Goal: Find specific page/section: Find specific page/section

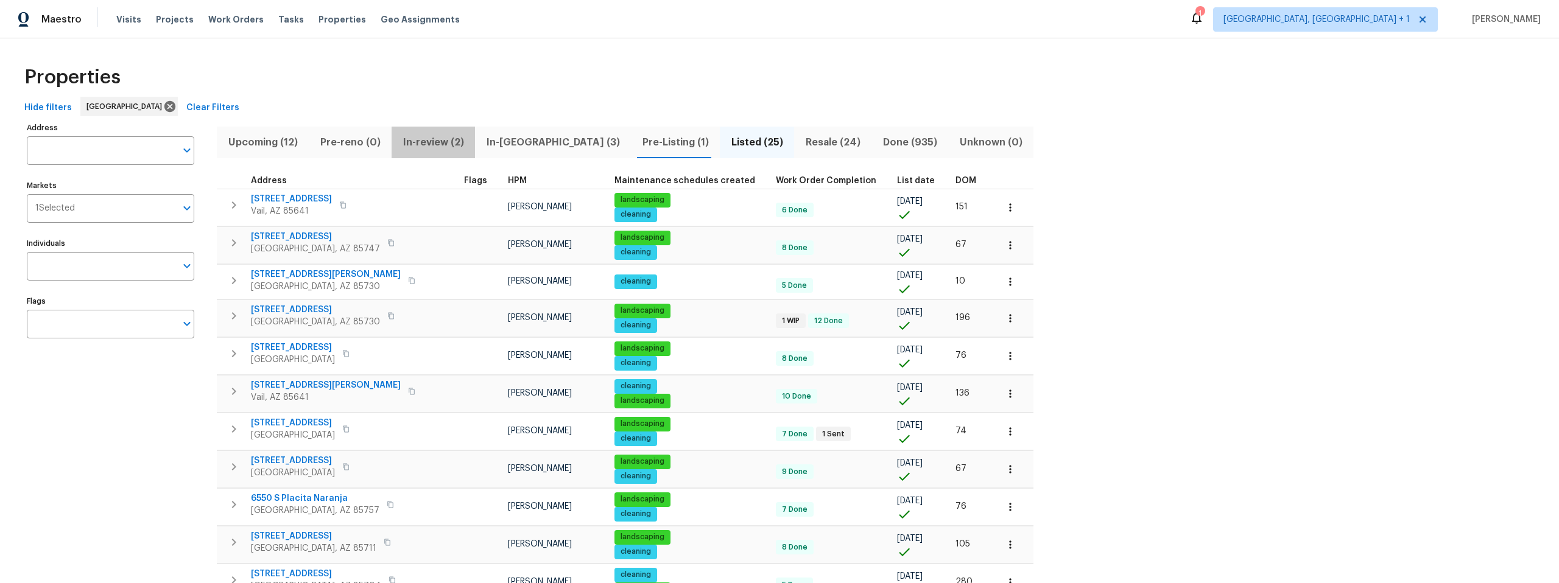
click at [440, 139] on span "In-review (2)" at bounding box center [433, 142] width 69 height 17
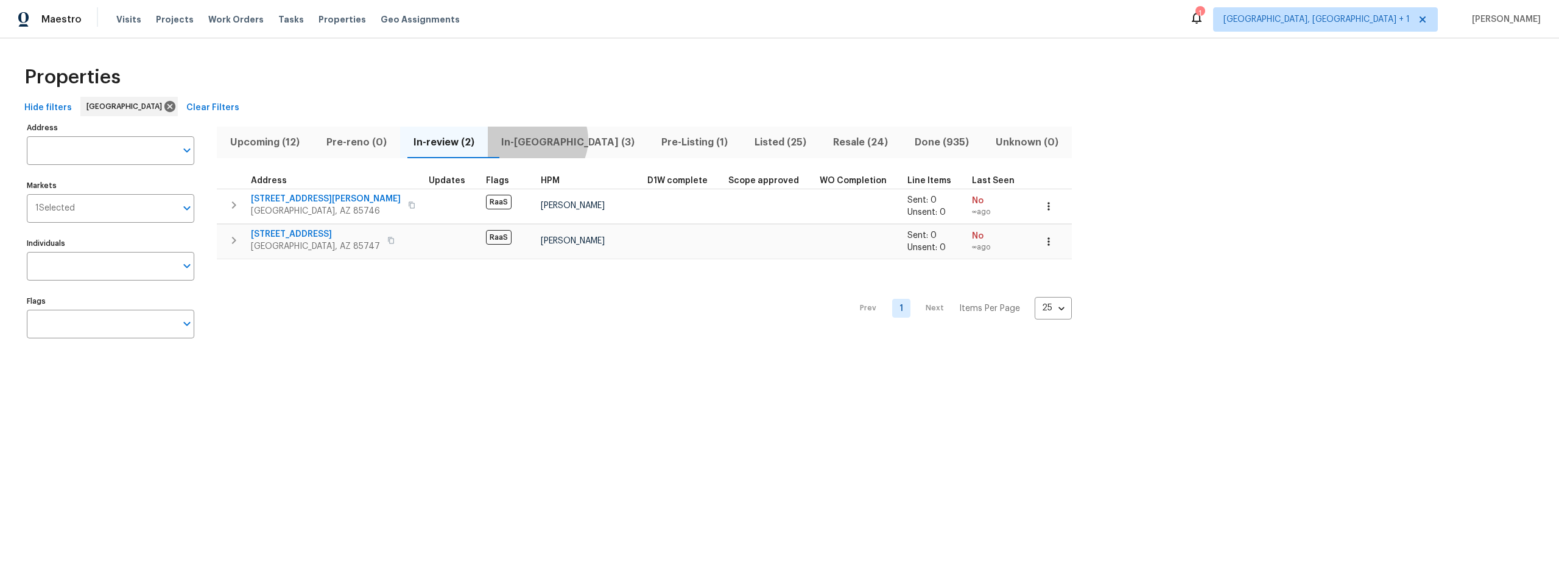
click at [547, 139] on span "In-[GEOGRAPHIC_DATA] (3)" at bounding box center [568, 142] width 146 height 17
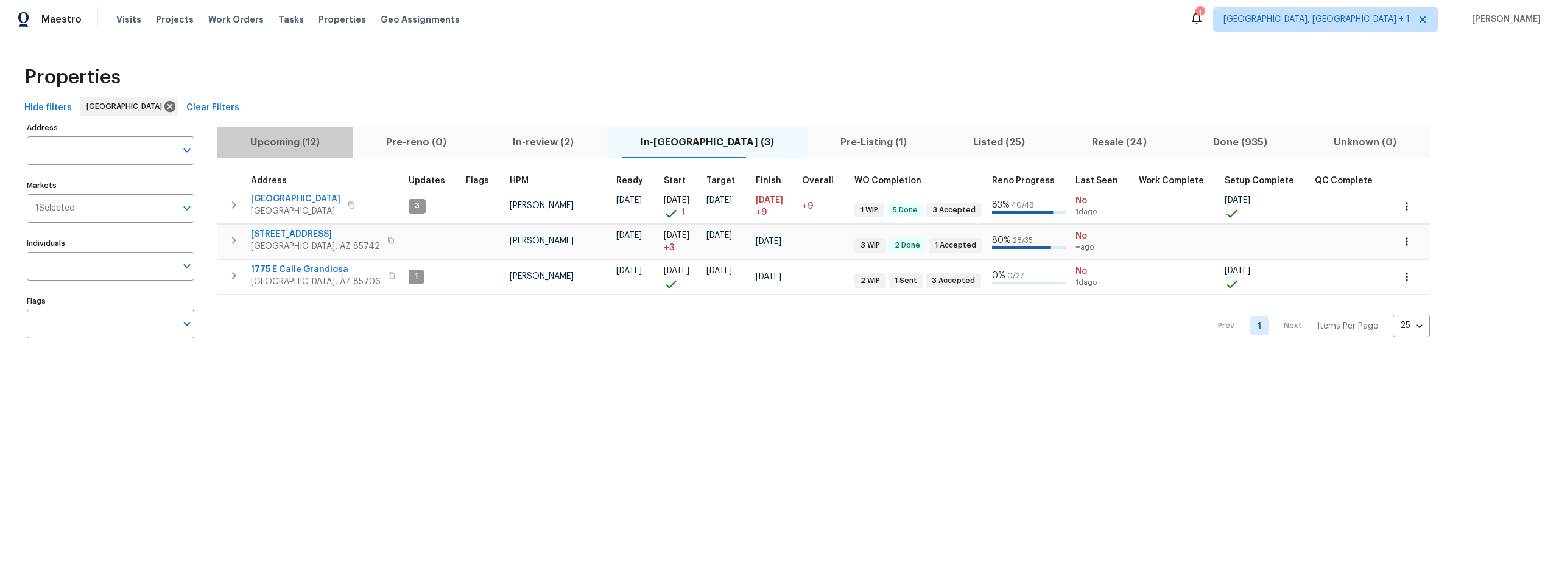
click at [295, 141] on span "Upcoming (12)" at bounding box center [284, 142] width 121 height 17
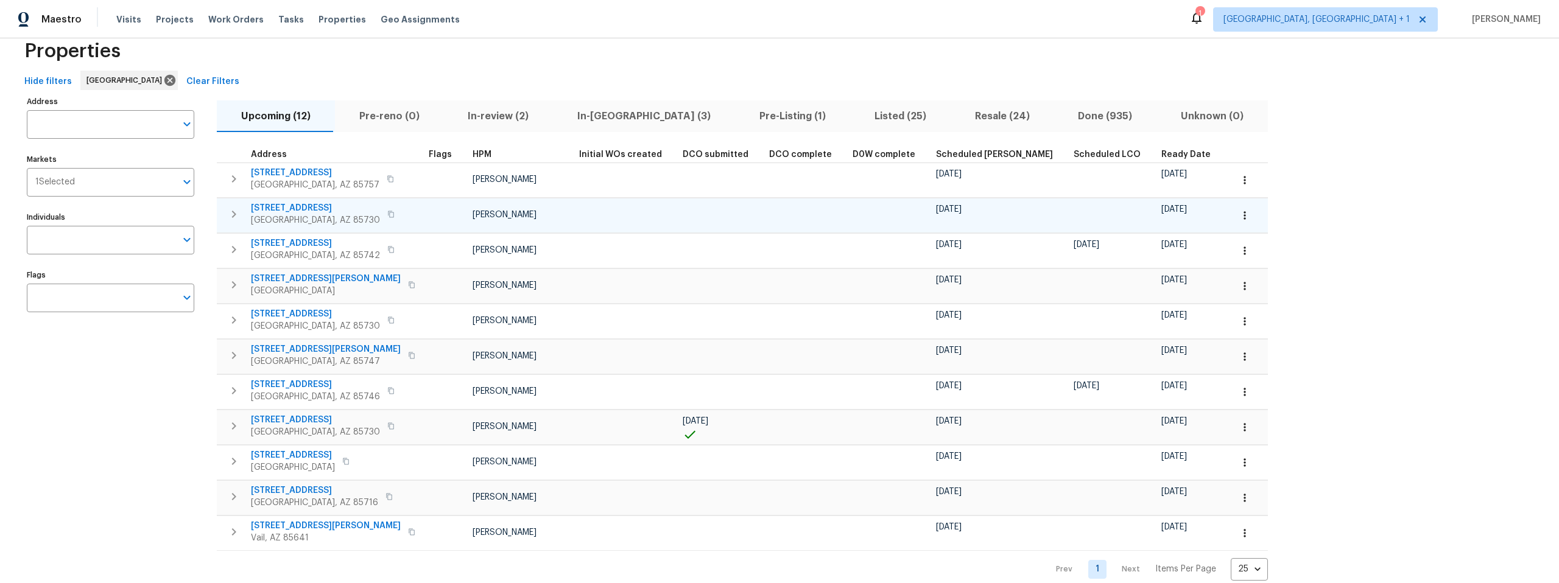
scroll to position [52, 0]
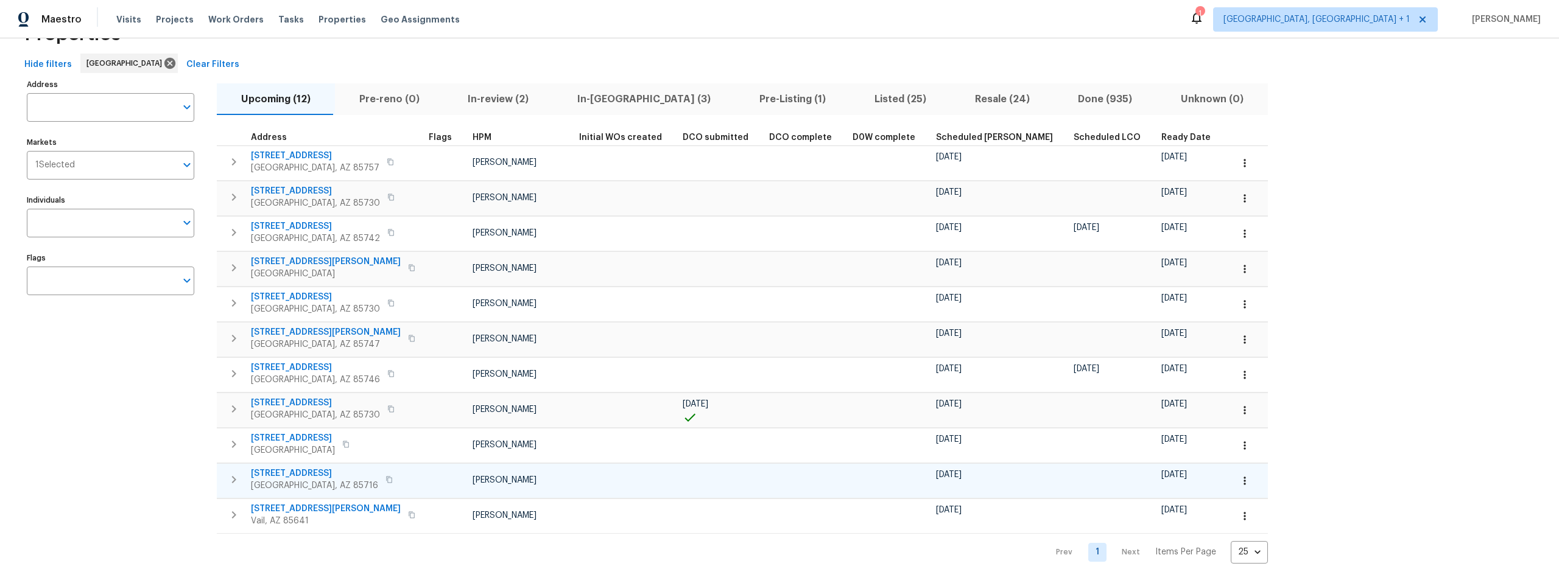
click at [309, 468] on span "[STREET_ADDRESS]" at bounding box center [314, 474] width 127 height 12
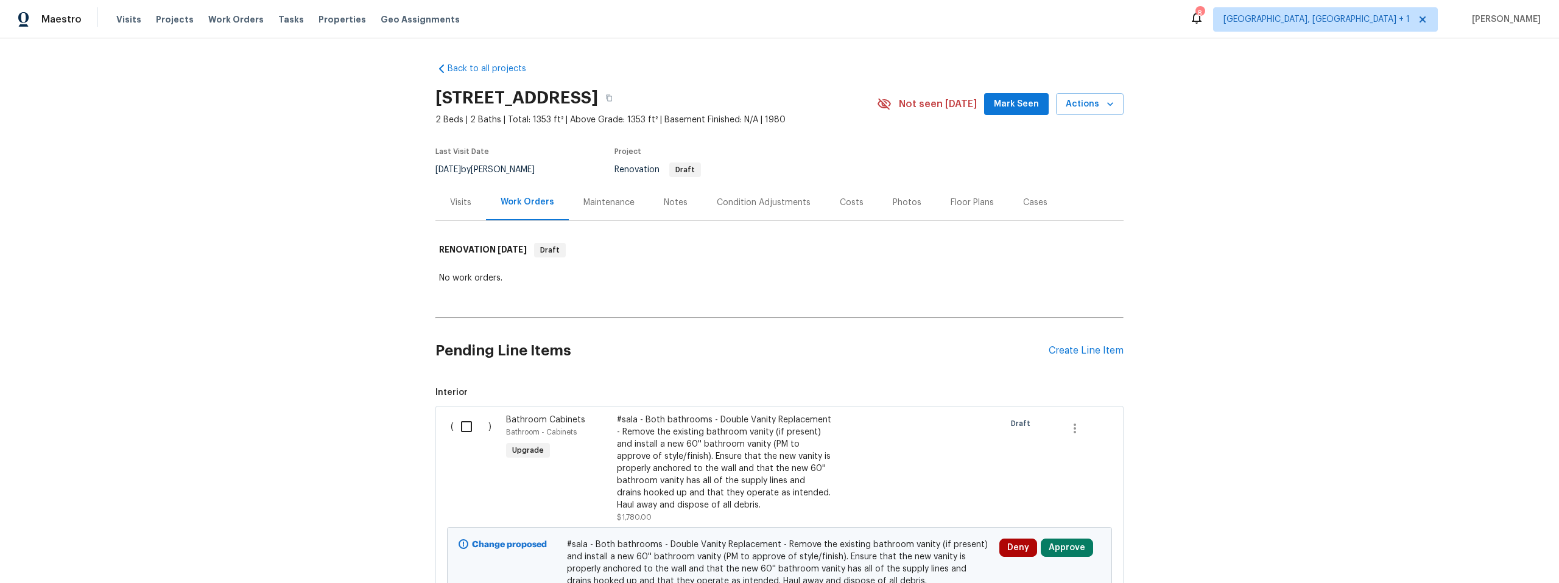
click at [664, 203] on div "Notes" at bounding box center [676, 203] width 24 height 12
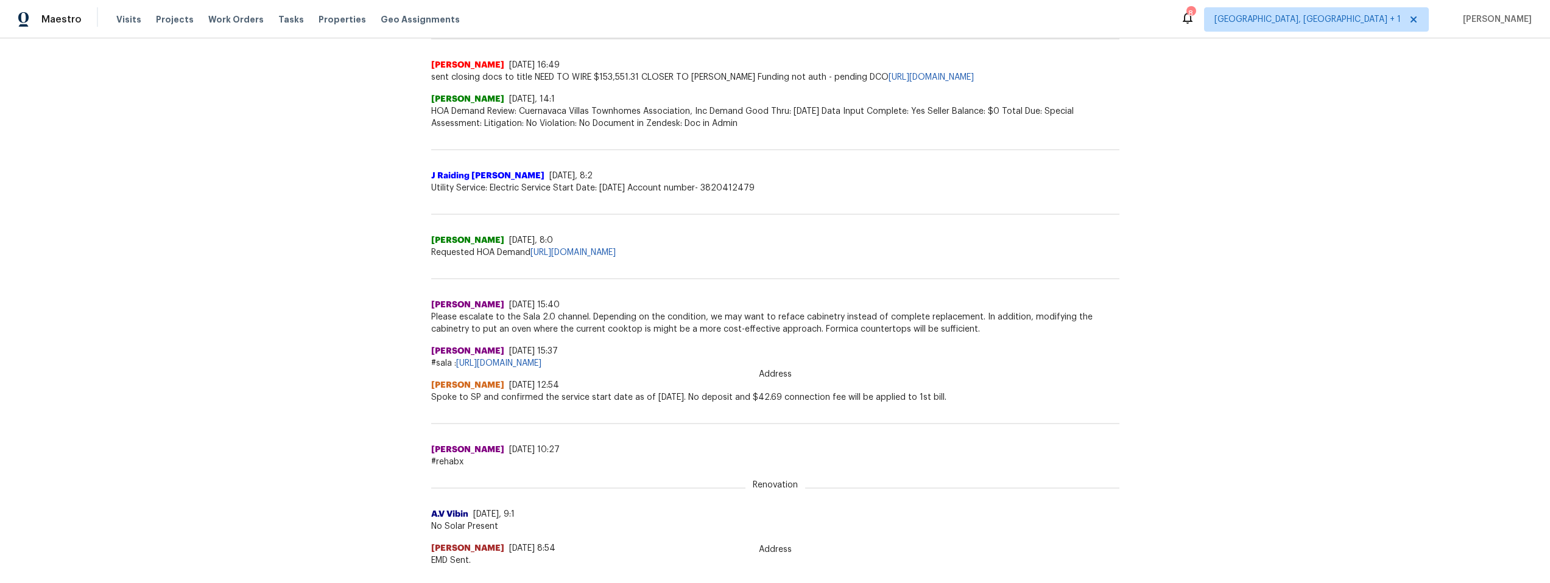
scroll to position [341, 0]
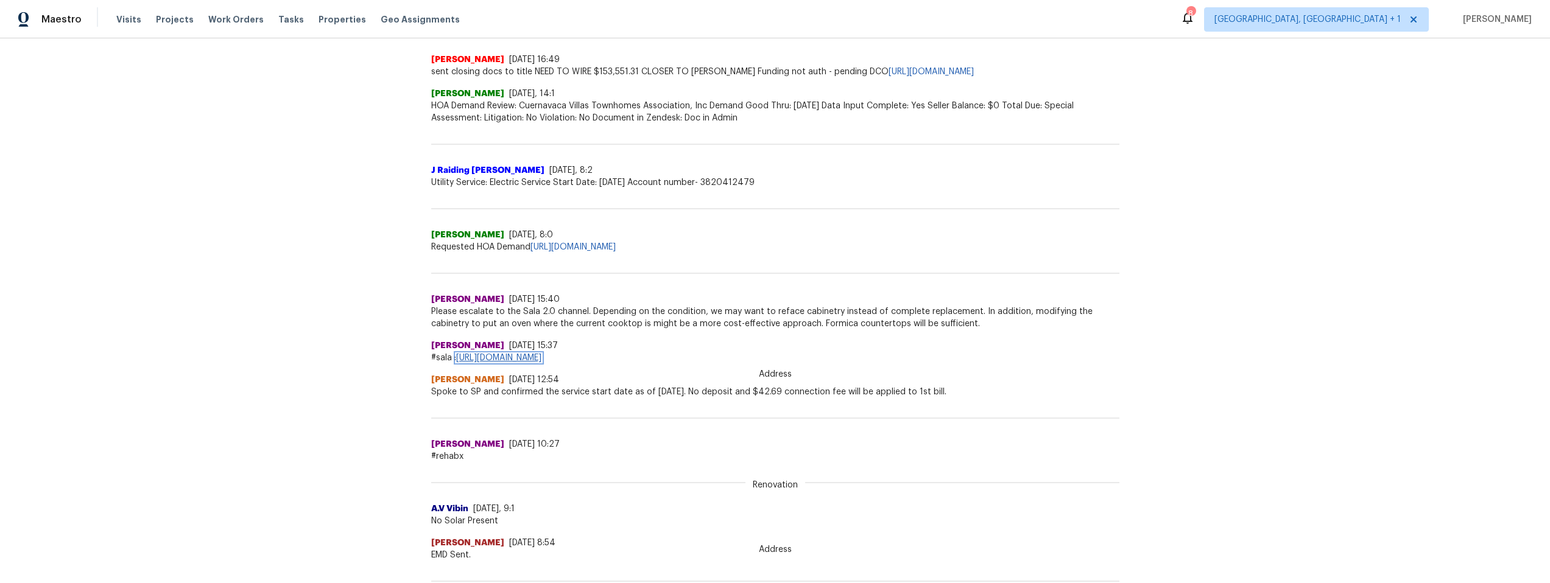
click at [541, 360] on link "https://docs.google.com/spreadsheets/d/1-5v8HyVtkLBj3dXCUMnM9Wb0DU2LOn9vZY6ccrj…" at bounding box center [498, 358] width 85 height 9
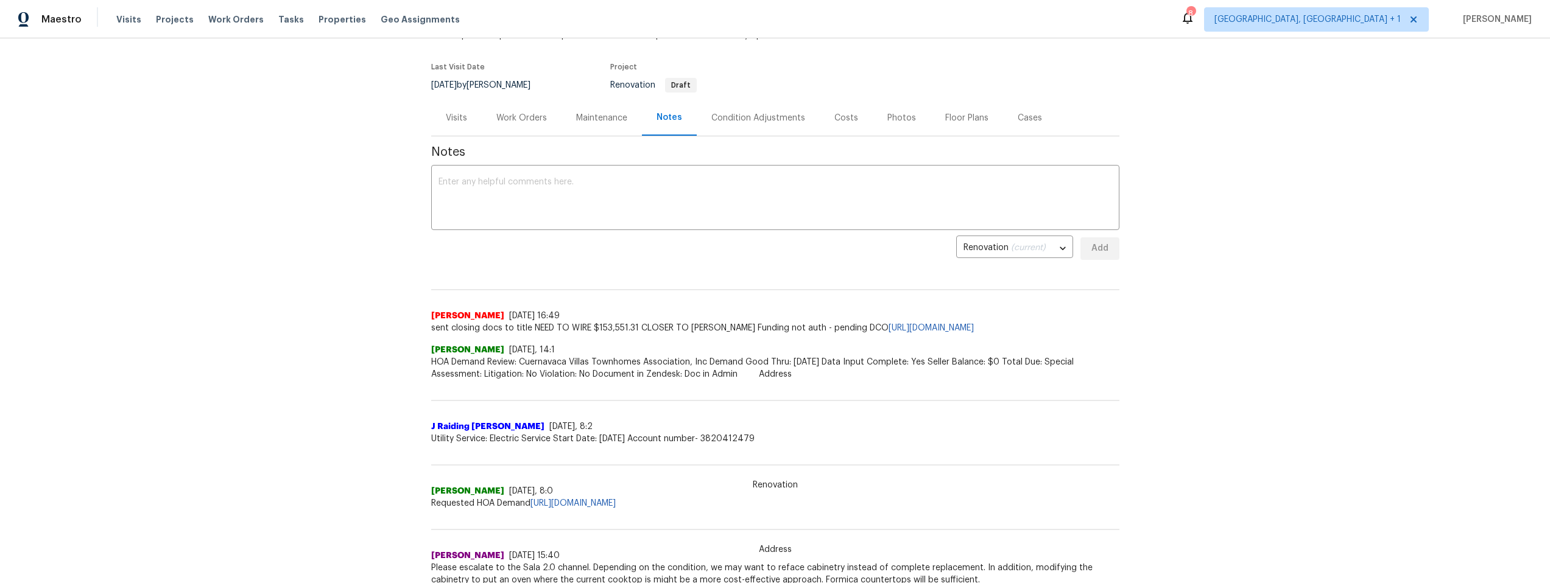
scroll to position [0, 0]
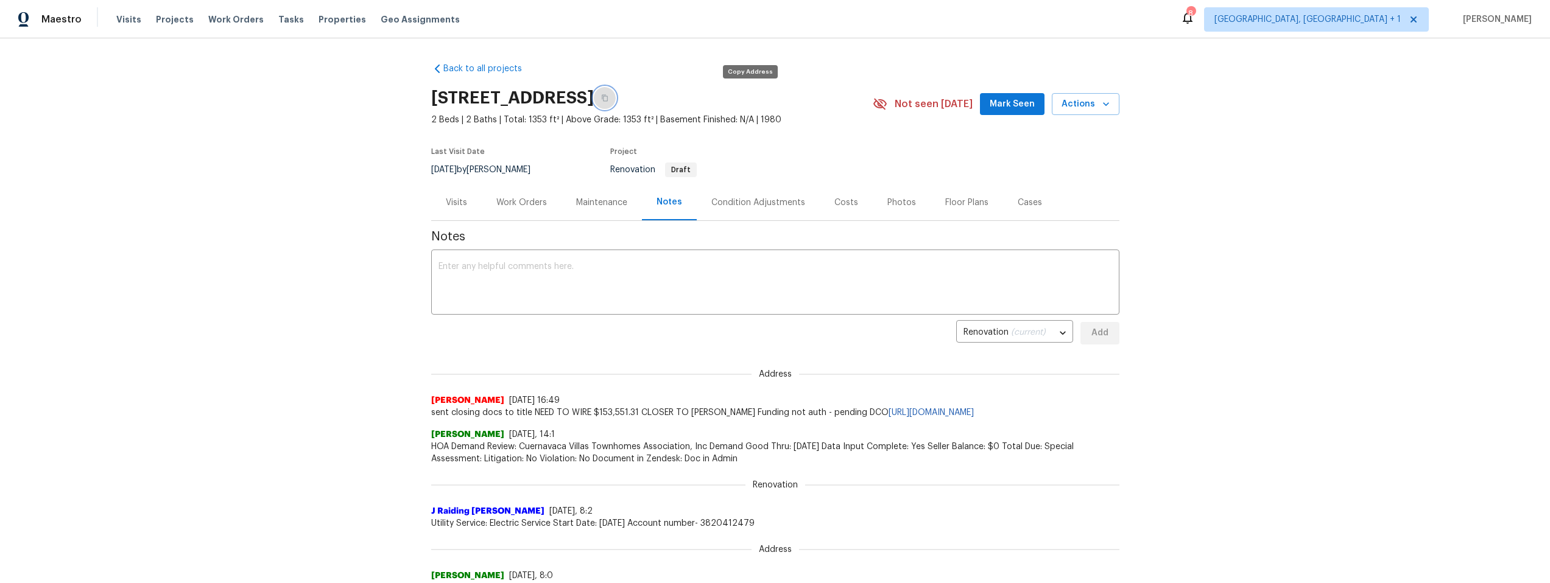
click at [608, 97] on icon "button" at bounding box center [604, 97] width 7 height 7
